Goal: Task Accomplishment & Management: Manage account settings

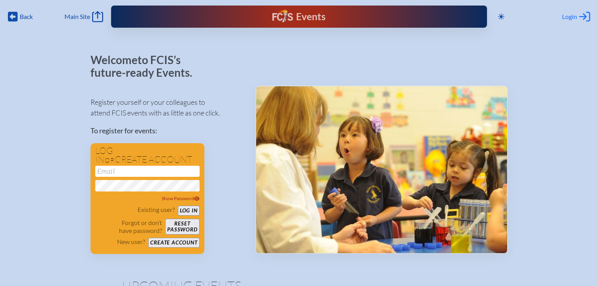
type input "[EMAIL_ADDRESS][DOMAIN_NAME]"
click at [567, 14] on span "Login" at bounding box center [569, 17] width 15 height 8
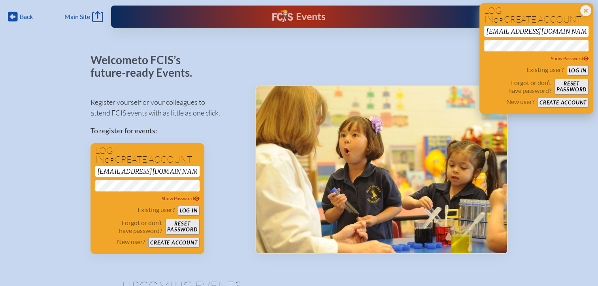
click at [573, 69] on button "Log in" at bounding box center [578, 71] width 22 height 10
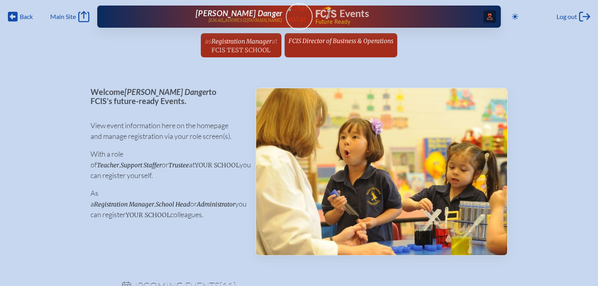
click at [487, 16] on icon "Access Users..." at bounding box center [490, 16] width 6 height 6
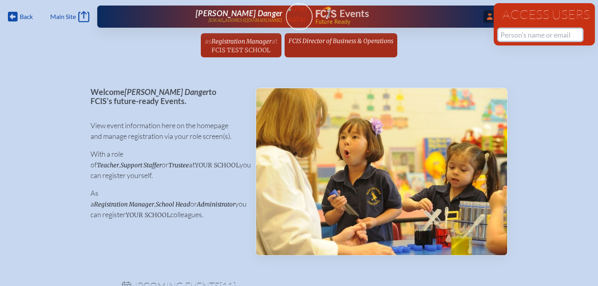
click at [508, 34] on input "text" at bounding box center [540, 35] width 84 height 12
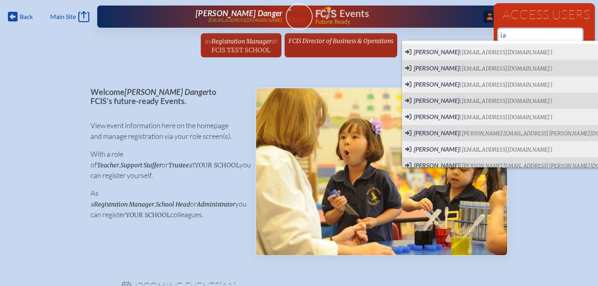
type input "i"
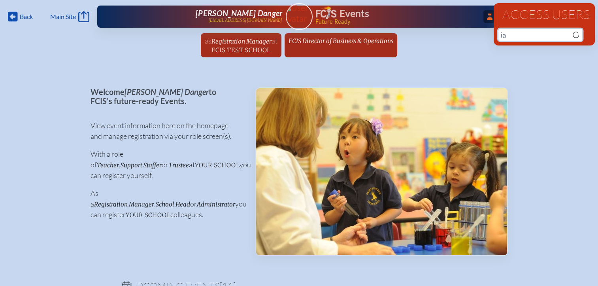
type input "i"
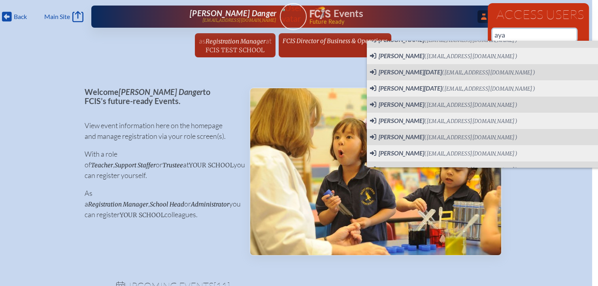
scroll to position [133, 0]
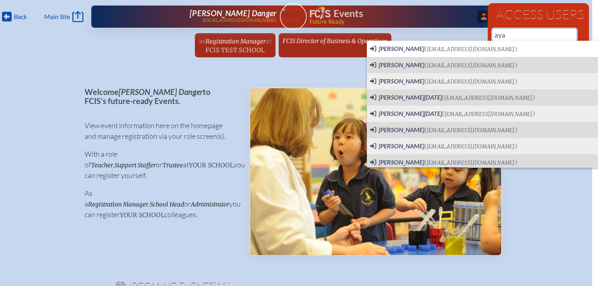
drag, startPoint x: 508, startPoint y: 37, endPoint x: 492, endPoint y: 38, distance: 16.3
click at [492, 38] on div "Access Users aya 65 results are available" at bounding box center [538, 24] width 101 height 42
paste input "esh"
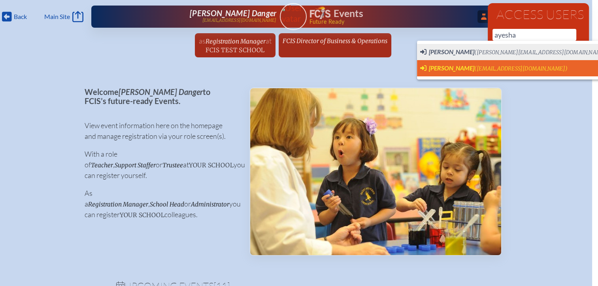
click at [454, 66] on span "AYESHA HACK" at bounding box center [451, 68] width 45 height 8
type input "nurulislamacademy@yahoo.com"
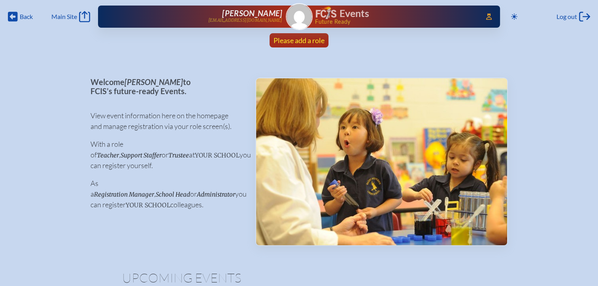
click at [315, 39] on span "Please add a role" at bounding box center [299, 40] width 51 height 9
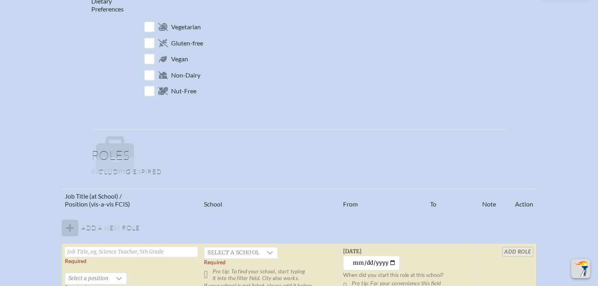
scroll to position [435, 0]
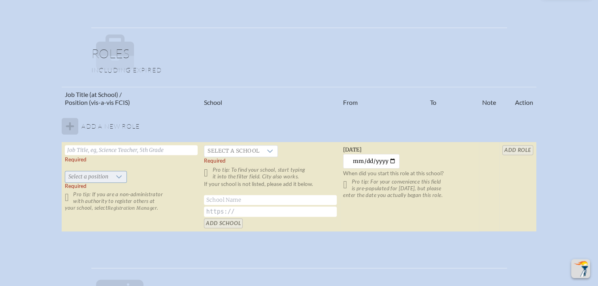
click at [118, 179] on div at bounding box center [118, 176] width 15 height 11
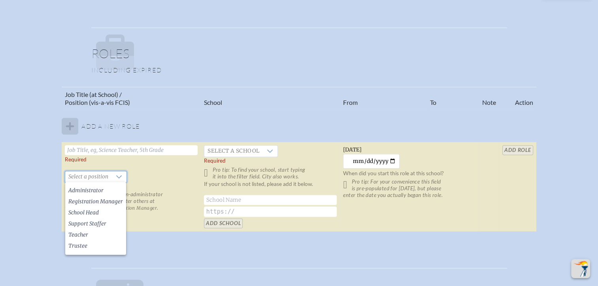
click at [13, 162] on div "Job Title (at School) / Position (vis-a-vis FCIS) School From To Note Action Ad…" at bounding box center [299, 163] width 584 height 152
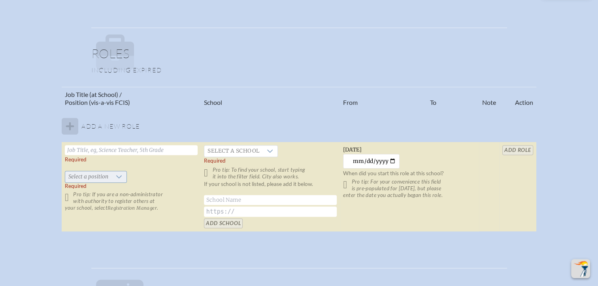
click at [116, 176] on icon at bounding box center [119, 177] width 6 height 6
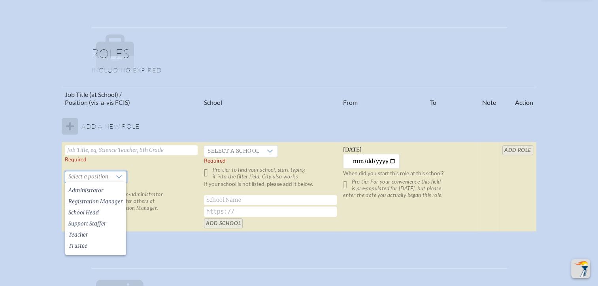
click at [523, 178] on table "Job Title (at School) / Position (vis-a-vis FCIS) School From To Note Action Ad…" at bounding box center [299, 159] width 474 height 145
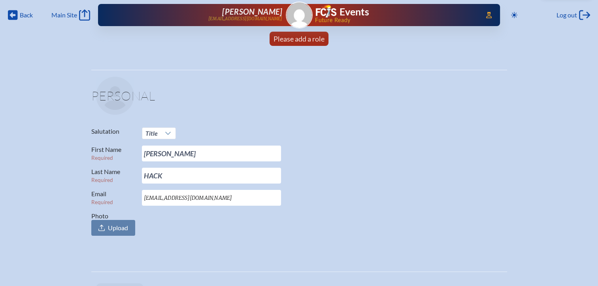
scroll to position [0, 0]
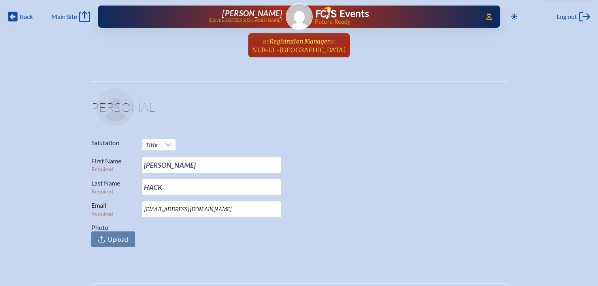
click at [308, 45] on span "at [GEOGRAPHIC_DATA]" at bounding box center [299, 44] width 94 height 17
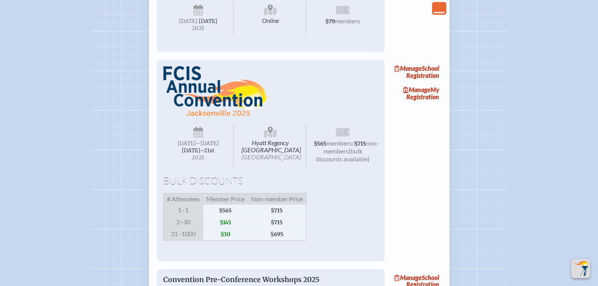
scroll to position [395, 0]
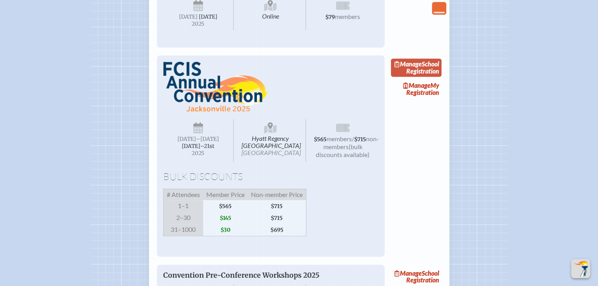
click at [430, 77] on link "Manage School Registration" at bounding box center [416, 68] width 51 height 18
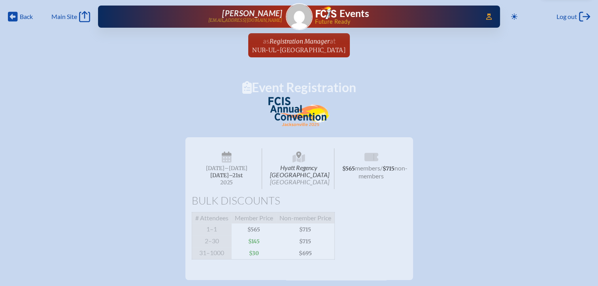
click at [308, 43] on span "Registration Manager" at bounding box center [299, 42] width 60 height 8
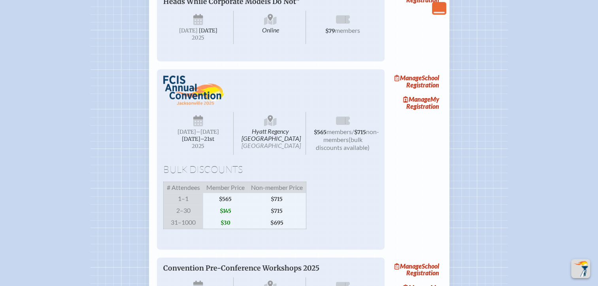
scroll to position [395, 0]
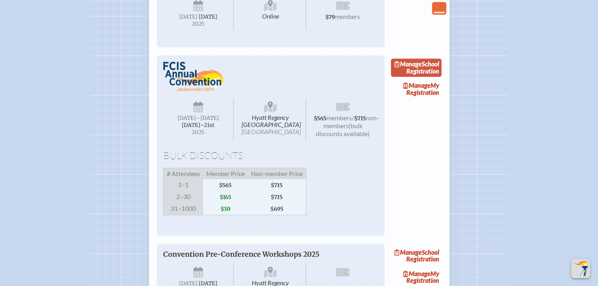
click at [425, 77] on link "Manage School Registration" at bounding box center [416, 68] width 51 height 18
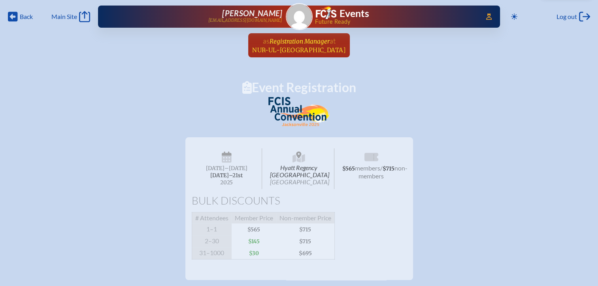
click at [306, 47] on span "Nur-Ul-[GEOGRAPHIC_DATA]" at bounding box center [299, 50] width 94 height 8
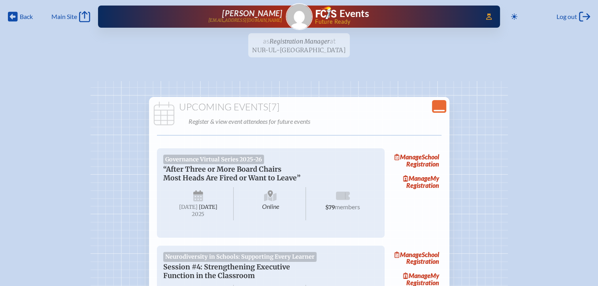
click at [438, 105] on icon "Close Console" at bounding box center [439, 106] width 11 height 11
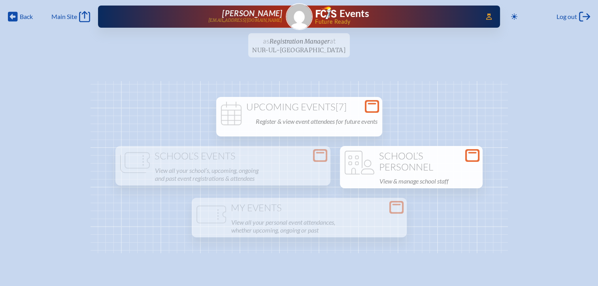
click at [479, 155] on div "Open Console" at bounding box center [472, 155] width 14 height 13
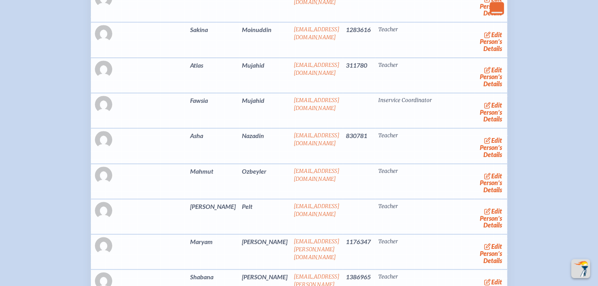
scroll to position [474, 0]
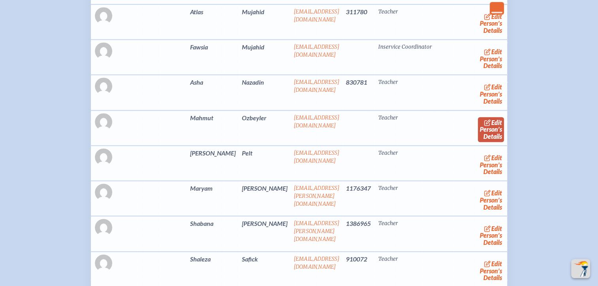
click at [480, 131] on link "edit Person’s Details" at bounding box center [491, 129] width 26 height 25
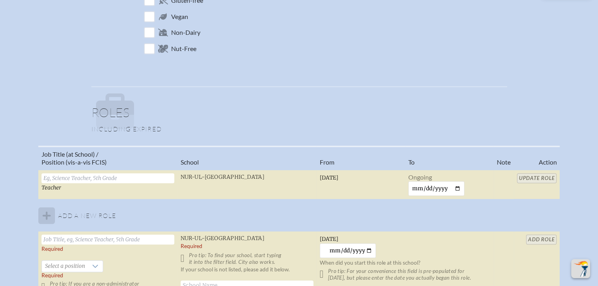
scroll to position [474, 0]
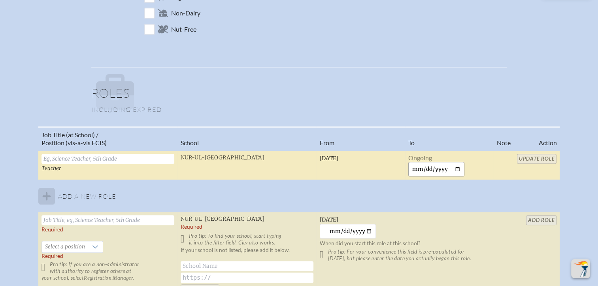
click at [456, 167] on input "date" at bounding box center [436, 169] width 57 height 15
type input "2025-10-01"
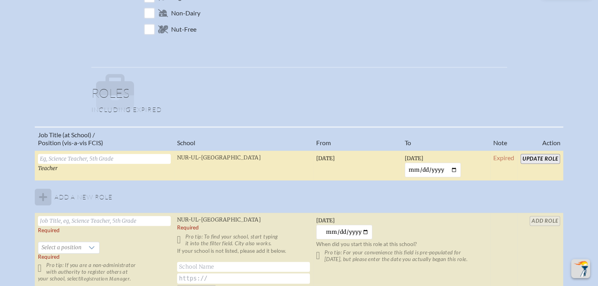
click at [535, 159] on input "Update Role" at bounding box center [541, 159] width 40 height 10
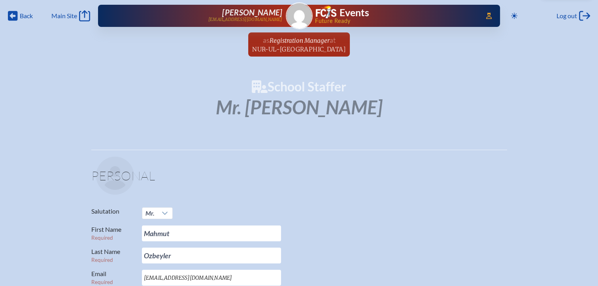
scroll to position [0, 0]
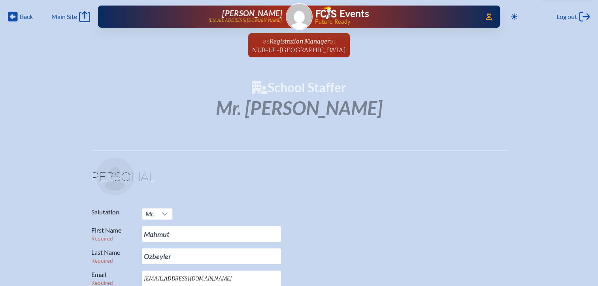
click at [291, 49] on span "Nur-Ul-[GEOGRAPHIC_DATA]" at bounding box center [299, 50] width 94 height 8
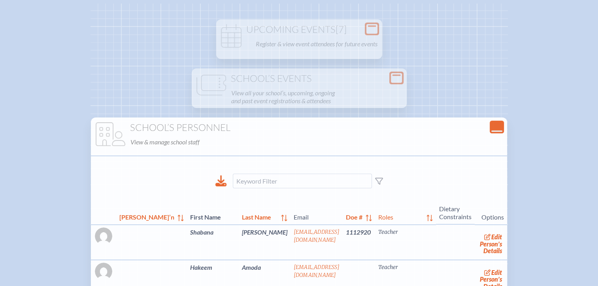
scroll to position [119, 0]
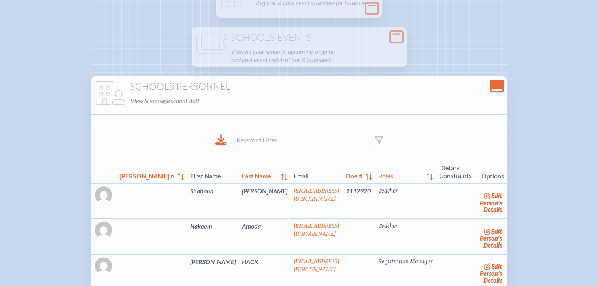
click at [491, 89] on icon "Close Console" at bounding box center [496, 85] width 11 height 11
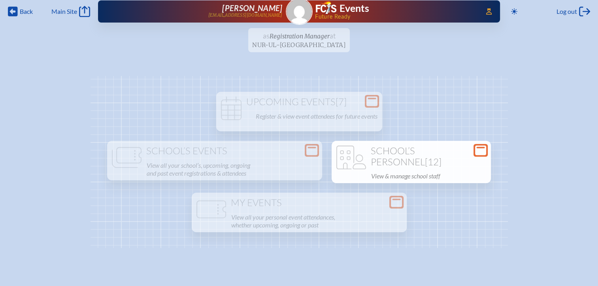
scroll to position [0, 0]
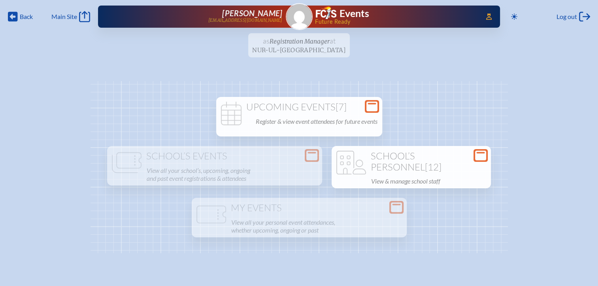
click at [369, 101] on icon "Open Console" at bounding box center [371, 106] width 11 height 11
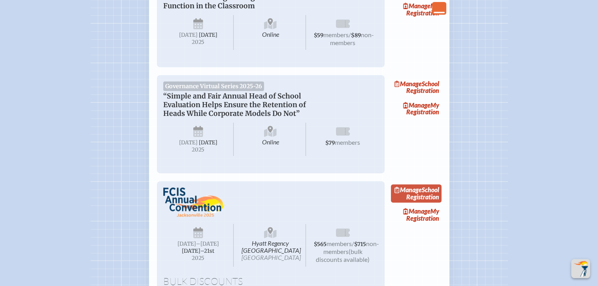
scroll to position [316, 0]
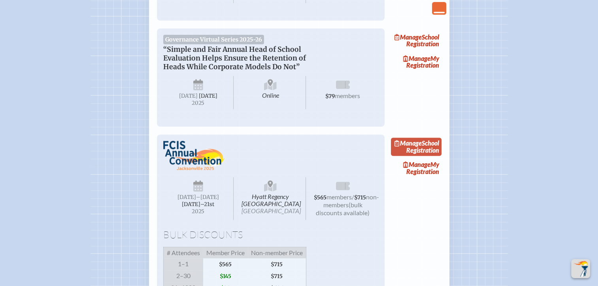
click at [429, 156] on link "Manage School Registration" at bounding box center [416, 147] width 51 height 18
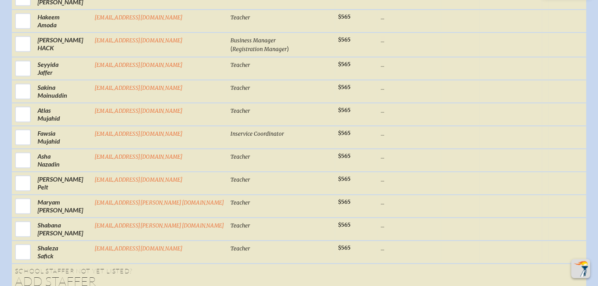
scroll to position [474, 0]
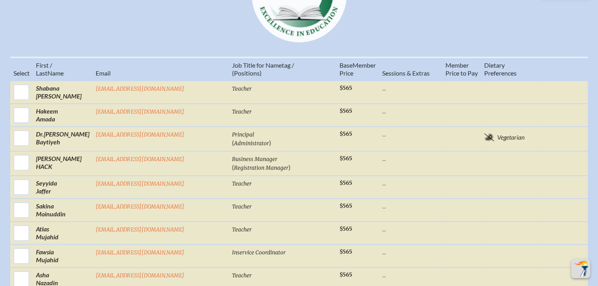
scroll to position [395, 0]
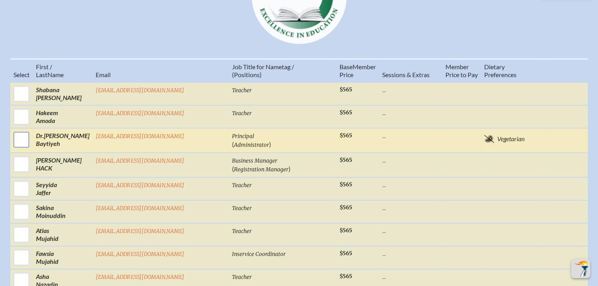
click at [31, 130] on input "checkbox" at bounding box center [21, 140] width 20 height 20
checkbox input "true"
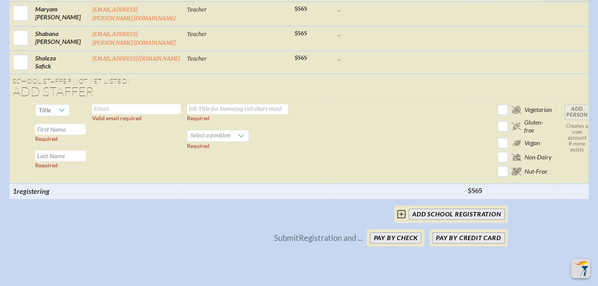
scroll to position [1225, 0]
